Goal: Task Accomplishment & Management: Use online tool/utility

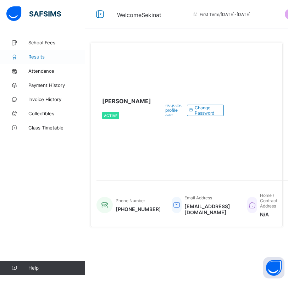
click at [40, 57] on span "Results" at bounding box center [56, 57] width 57 height 6
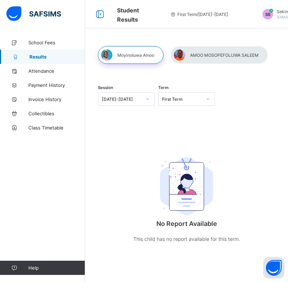
click at [212, 56] on div at bounding box center [219, 55] width 97 height 18
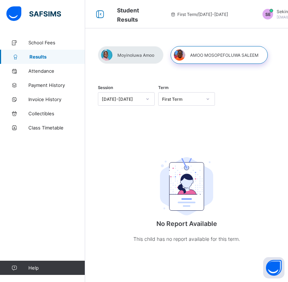
click at [149, 99] on icon at bounding box center [148, 98] width 2 height 1
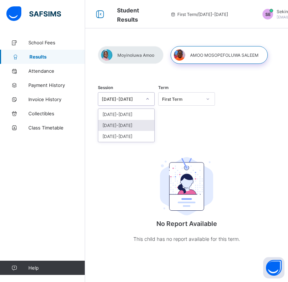
click at [119, 125] on div "2024-2025" at bounding box center [126, 125] width 56 height 11
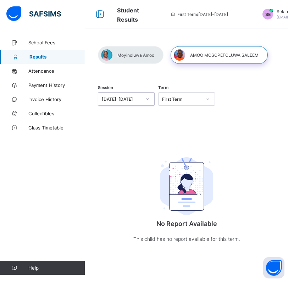
click at [208, 99] on icon at bounding box center [208, 98] width 2 height 1
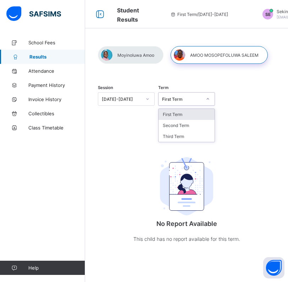
click at [179, 114] on div "First Term" at bounding box center [187, 114] width 56 height 11
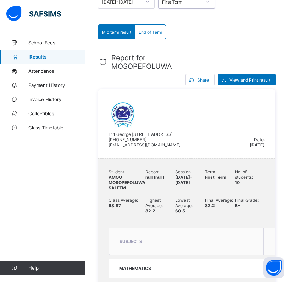
scroll to position [115, 0]
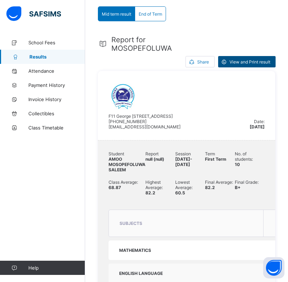
click at [247, 61] on span "View and Print result" at bounding box center [250, 61] width 41 height 5
click at [38, 58] on span "Results" at bounding box center [57, 57] width 56 height 6
click at [151, 12] on span "End of Term" at bounding box center [150, 13] width 23 height 5
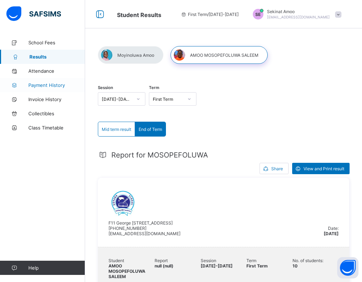
scroll to position [0, 0]
click at [137, 99] on icon at bounding box center [138, 98] width 2 height 1
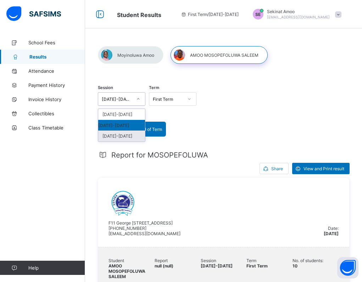
click at [118, 137] on div "[DATE]-[DATE]" at bounding box center [121, 136] width 47 height 11
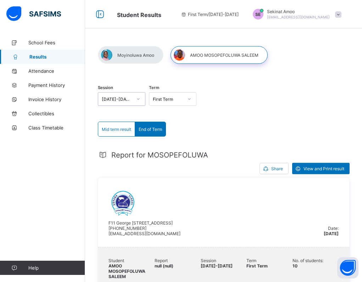
click at [191, 100] on icon at bounding box center [189, 99] width 4 height 7
click at [169, 139] on div "Third Term" at bounding box center [172, 136] width 47 height 11
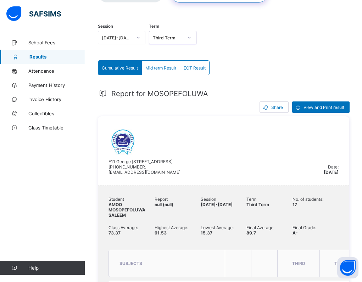
scroll to position [62, 0]
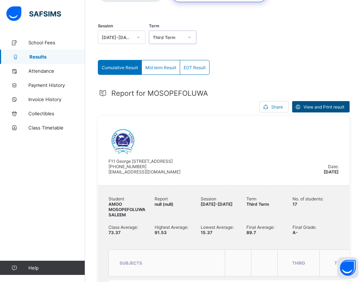
click at [288, 105] on span "View and Print result" at bounding box center [324, 106] width 41 height 5
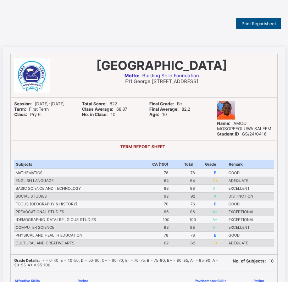
click at [255, 22] on span "Print Reportsheet" at bounding box center [259, 23] width 34 height 5
click at [257, 23] on span "Print Reportsheet" at bounding box center [259, 23] width 34 height 5
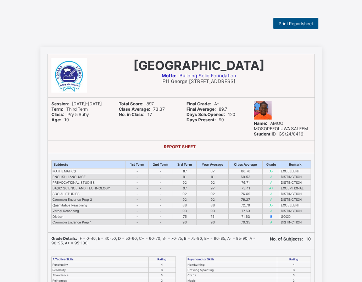
click at [297, 24] on span "Print Reportsheet" at bounding box center [296, 23] width 34 height 5
